Goal: Task Accomplishment & Management: Use online tool/utility

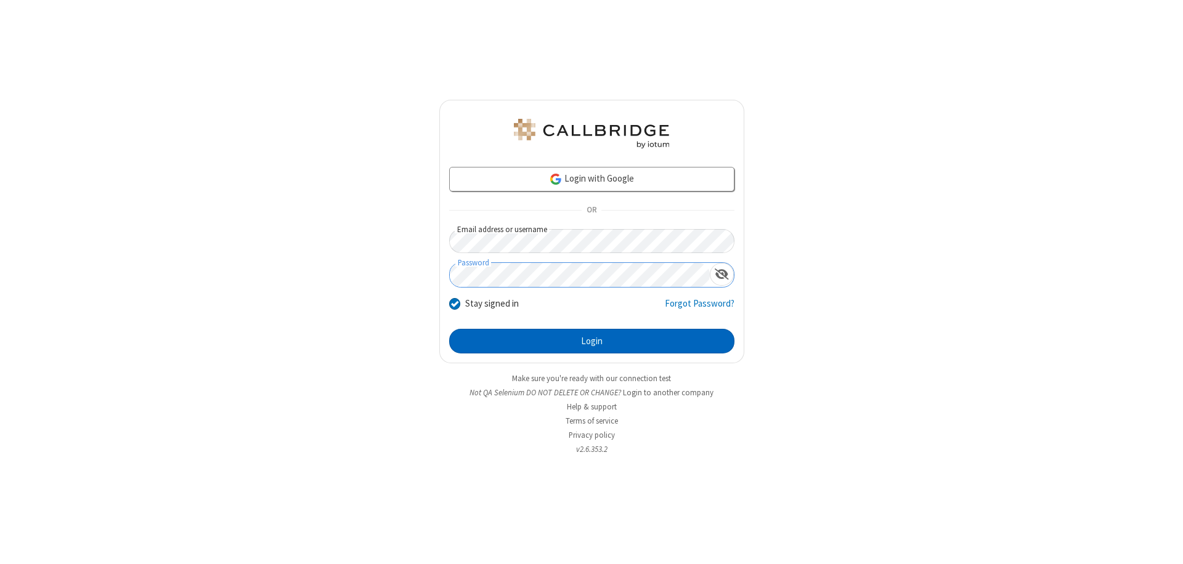
click at [591, 341] on button "Login" at bounding box center [591, 341] width 285 height 25
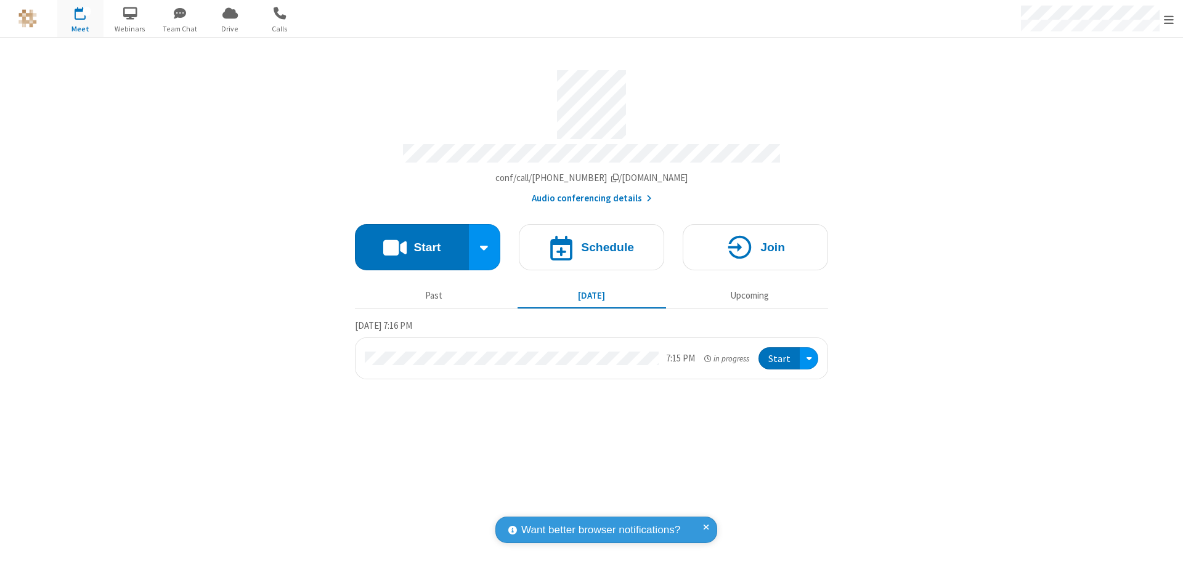
click at [411, 241] on button "Start" at bounding box center [412, 247] width 114 height 46
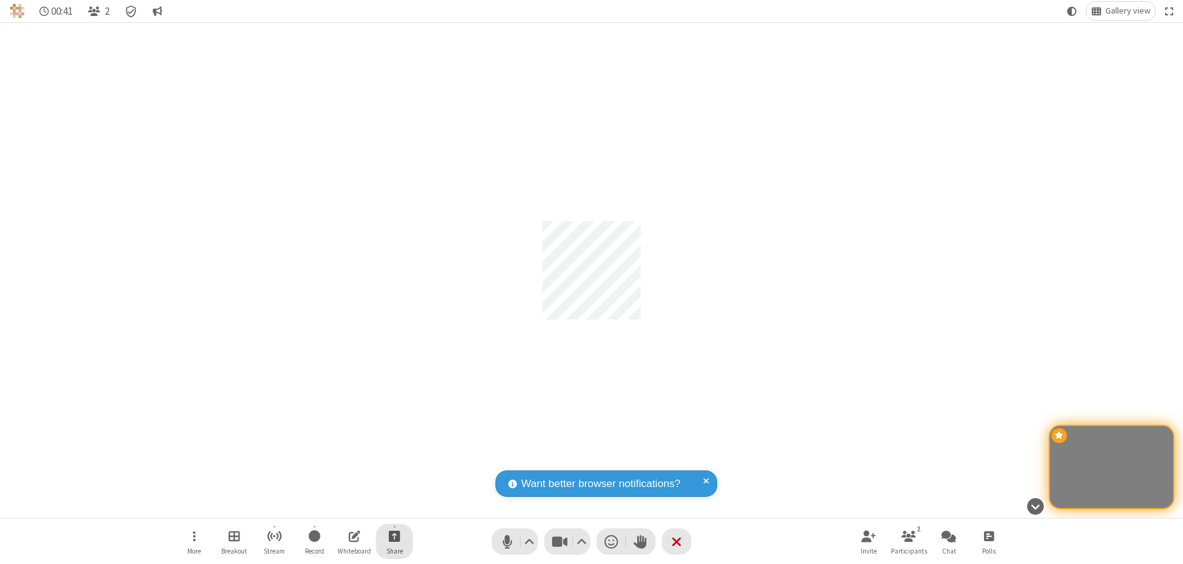
click at [394, 536] on span "Start sharing" at bounding box center [395, 536] width 12 height 15
click at [344, 506] on span "Share my screen" at bounding box center [345, 507] width 14 height 10
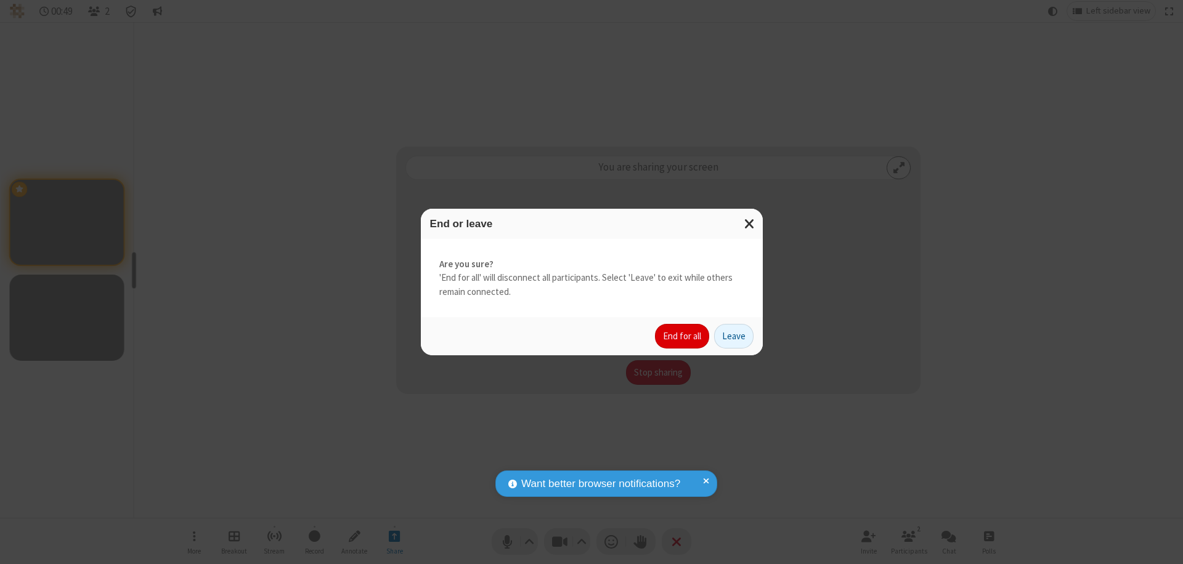
click at [683, 336] on button "End for all" at bounding box center [682, 336] width 54 height 25
